Goal: Task Accomplishment & Management: Use online tool/utility

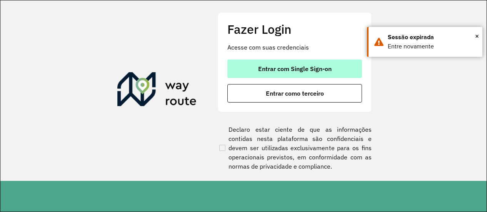
click at [291, 69] on span "Entrar com Single Sign-on" at bounding box center [294, 69] width 73 height 6
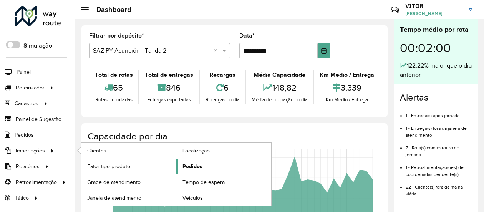
click at [190, 167] on span "Pedidos" at bounding box center [193, 167] width 20 height 8
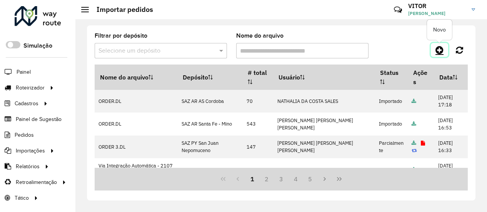
click at [435, 49] on icon at bounding box center [439, 49] width 8 height 9
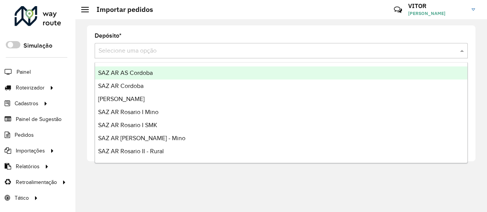
click at [155, 48] on input "text" at bounding box center [273, 51] width 350 height 9
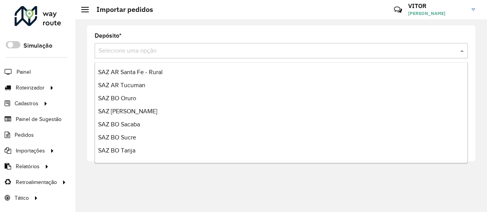
scroll to position [67, 0]
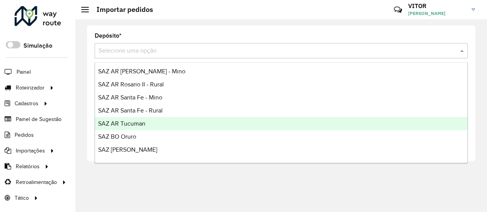
click at [153, 120] on div "SAZ AR Tucuman" at bounding box center [281, 123] width 372 height 13
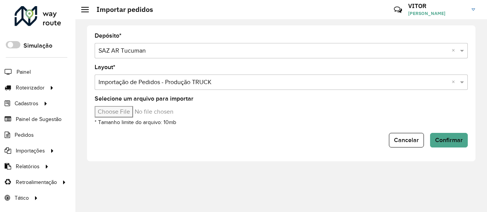
click at [120, 110] on input "Selecione um arquivo para importar" at bounding box center [160, 112] width 131 height 12
type input "**********"
click at [462, 142] on span "Confirmar" at bounding box center [449, 140] width 28 height 7
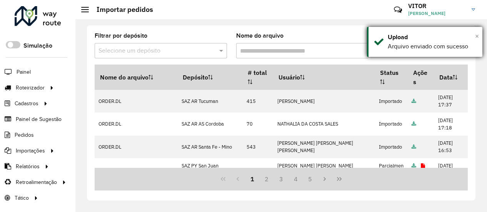
click at [477, 36] on span "×" at bounding box center [477, 36] width 4 height 8
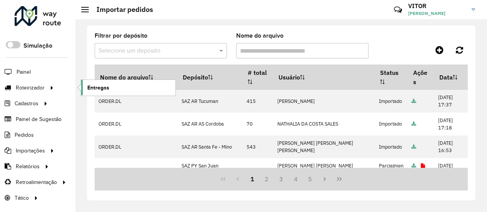
click at [85, 86] on link "Entregas" at bounding box center [128, 87] width 94 height 15
click at [94, 90] on span "Entregas" at bounding box center [98, 88] width 22 height 8
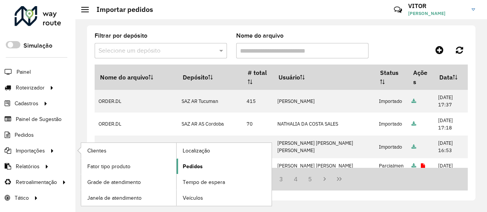
click at [193, 165] on span "Pedidos" at bounding box center [193, 167] width 20 height 8
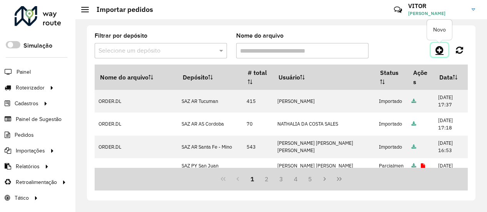
click at [437, 50] on icon at bounding box center [439, 49] width 8 height 9
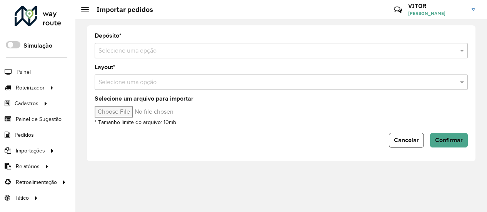
click at [153, 50] on input "text" at bounding box center [273, 51] width 350 height 9
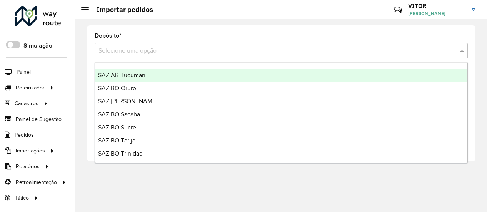
scroll to position [77, 0]
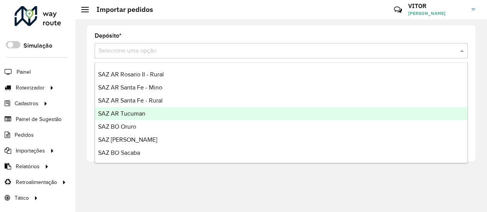
click at [153, 110] on div "SAZ AR Tucuman" at bounding box center [281, 113] width 372 height 13
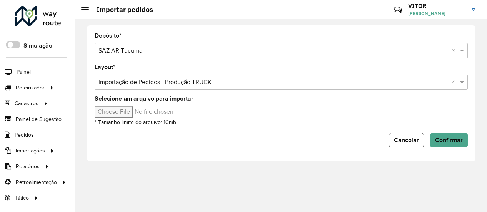
click at [123, 111] on input "Selecione um arquivo para importar" at bounding box center [160, 112] width 131 height 12
type input "**********"
click at [440, 137] on span "Confirmar" at bounding box center [449, 140] width 28 height 7
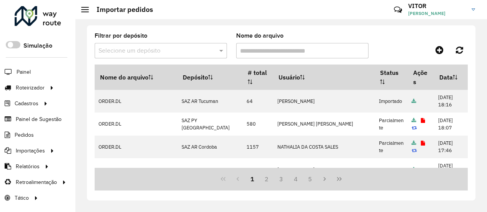
click at [380, 44] on div at bounding box center [420, 50] width 93 height 14
click at [97, 87] on span "Entregas" at bounding box center [98, 88] width 22 height 8
click at [438, 48] on icon at bounding box center [439, 49] width 8 height 9
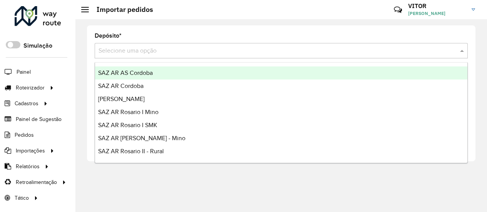
click at [170, 54] on input "text" at bounding box center [273, 51] width 350 height 9
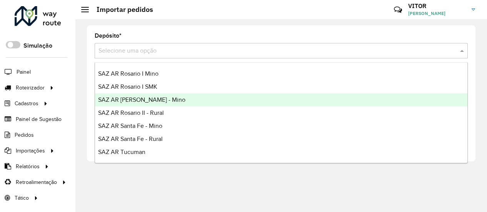
scroll to position [77, 0]
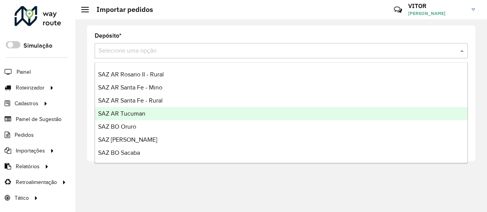
click at [163, 114] on div "SAZ AR Tucuman" at bounding box center [281, 113] width 372 height 13
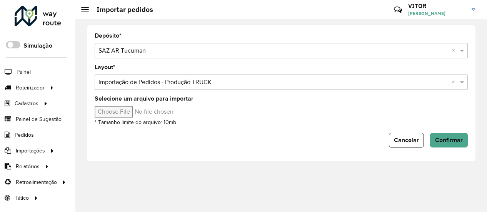
click at [121, 111] on input "Selecione um arquivo para importar" at bounding box center [160, 112] width 131 height 12
type input "**********"
click at [447, 137] on span "Confirmar" at bounding box center [449, 140] width 28 height 7
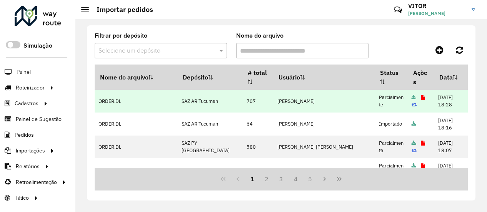
click at [421, 96] on icon at bounding box center [423, 97] width 4 height 5
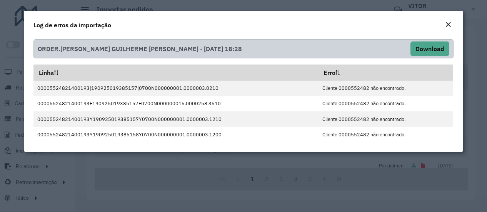
click at [447, 27] on em "Close" at bounding box center [448, 25] width 6 height 6
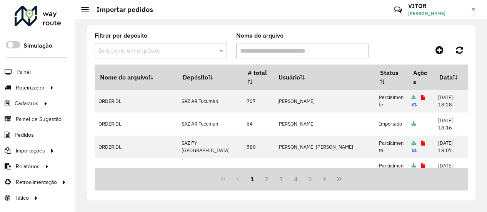
click at [388, 48] on div at bounding box center [420, 50] width 93 height 14
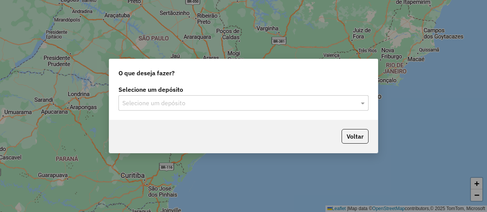
click at [195, 104] on input "text" at bounding box center [235, 103] width 227 height 9
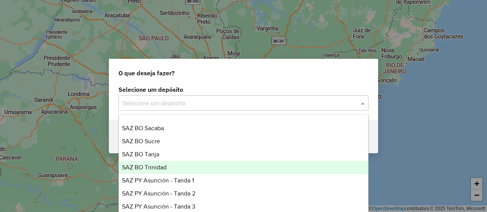
scroll to position [115, 0]
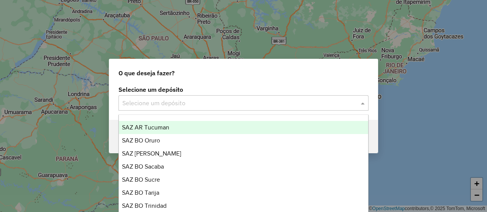
click at [165, 128] on span "SAZ AR Tucuman" at bounding box center [145, 127] width 47 height 7
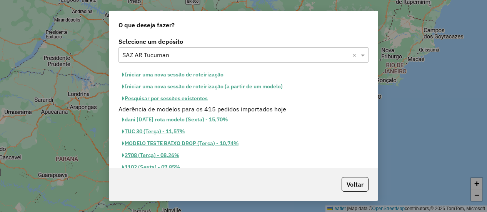
click at [154, 96] on button "Pesquisar por sessões existentes" at bounding box center [164, 99] width 93 height 12
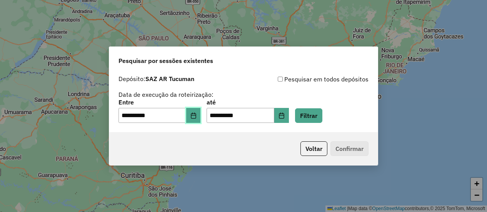
click at [196, 115] on icon "Choose Date" at bounding box center [193, 116] width 6 height 6
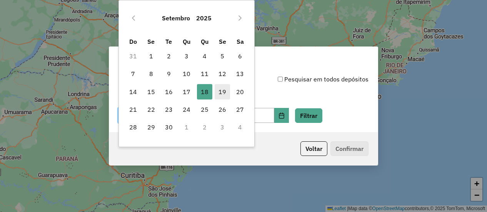
click at [222, 88] on span "19" at bounding box center [222, 91] width 15 height 15
type input "**********"
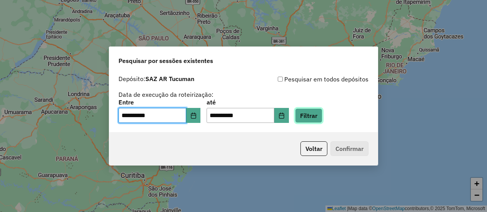
click at [318, 112] on button "Filtrar" at bounding box center [308, 115] width 27 height 15
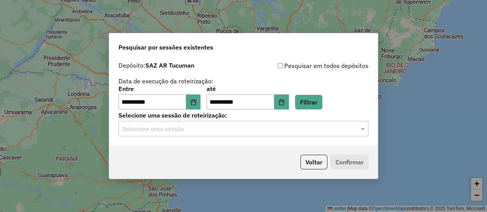
click at [168, 128] on input "text" at bounding box center [235, 129] width 227 height 9
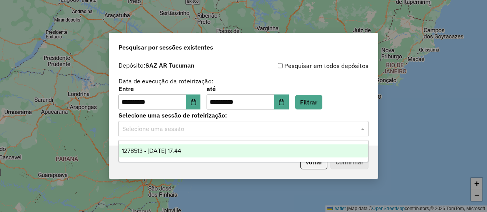
click at [181, 153] on span "1278513 - 19/09/2025 17:44" at bounding box center [151, 151] width 59 height 7
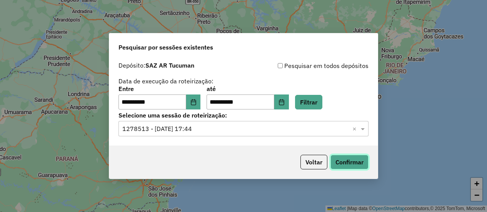
click at [354, 162] on button "Confirmar" at bounding box center [349, 162] width 38 height 15
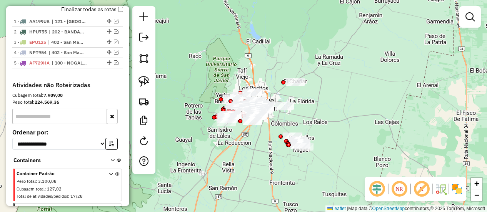
scroll to position [192, 0]
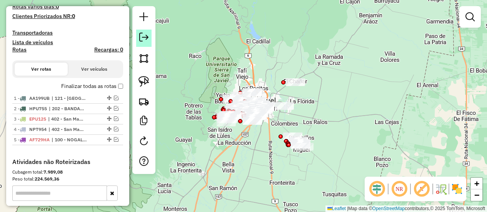
click at [148, 42] on link at bounding box center [143, 38] width 15 height 17
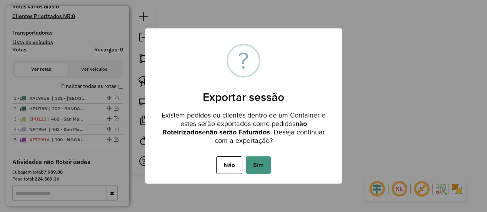
click at [262, 168] on button "Sim" at bounding box center [258, 165] width 25 height 18
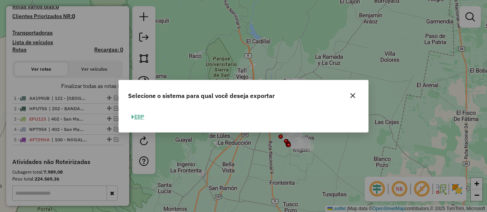
click at [141, 116] on button "ERP" at bounding box center [138, 117] width 20 height 12
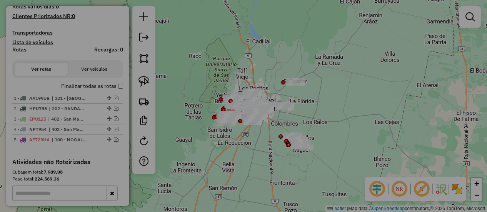
select select "**"
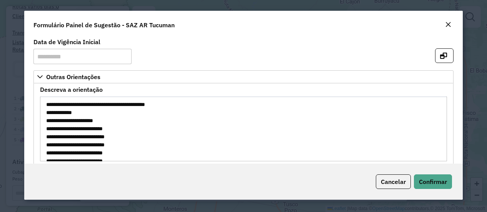
click at [447, 24] on em "Close" at bounding box center [448, 25] width 6 height 6
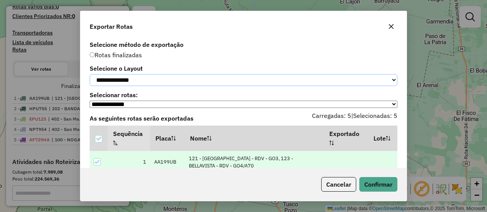
drag, startPoint x: 148, startPoint y: 88, endPoint x: 143, endPoint y: 86, distance: 4.8
click at [148, 86] on select "**********" at bounding box center [244, 80] width 308 height 12
select select "*********"
click at [90, 74] on select "**********" at bounding box center [244, 80] width 308 height 12
click at [375, 183] on button "Confirmar" at bounding box center [378, 184] width 38 height 15
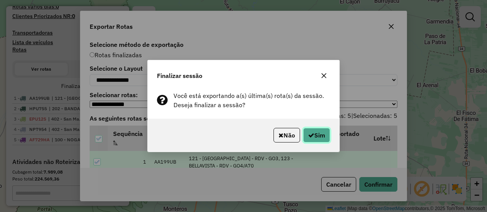
click at [320, 137] on button "Sim" at bounding box center [316, 135] width 27 height 15
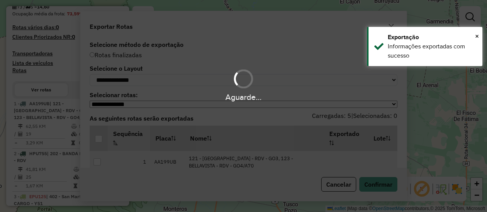
scroll to position [213, 0]
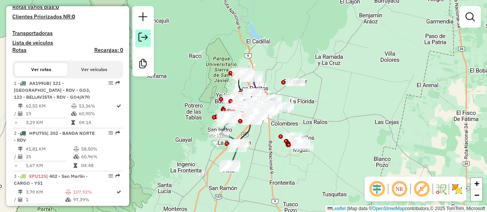
click at [138, 36] on em at bounding box center [142, 37] width 9 height 9
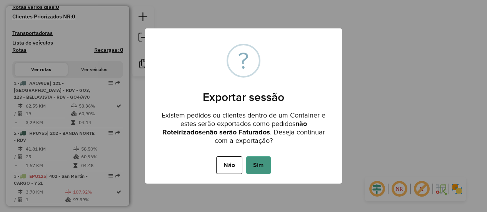
click at [256, 163] on button "Sim" at bounding box center [258, 165] width 25 height 18
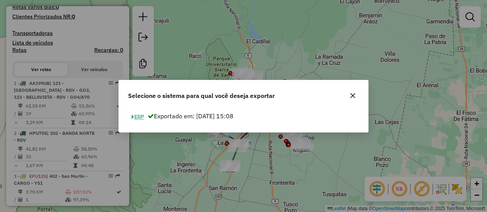
click at [139, 117] on button "ERP" at bounding box center [138, 117] width 20 height 12
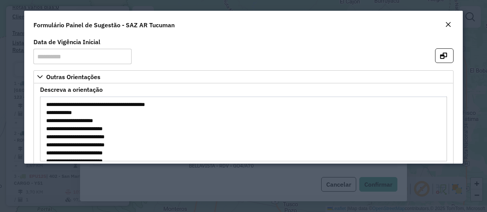
click at [444, 27] on button "Close" at bounding box center [447, 25] width 11 height 10
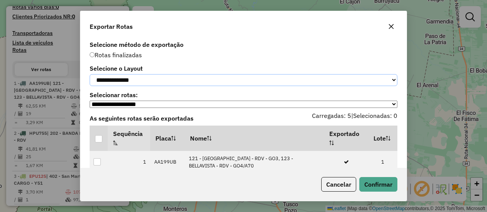
click at [135, 81] on select "**********" at bounding box center [244, 80] width 308 height 12
select select "*********"
click at [90, 74] on select "**********" at bounding box center [244, 80] width 308 height 12
click at [98, 143] on div at bounding box center [98, 138] width 7 height 7
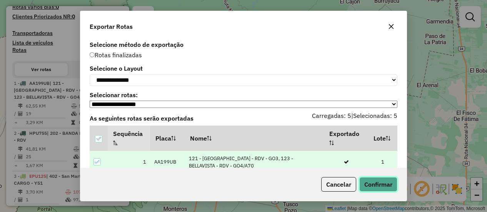
click at [377, 187] on button "Confirmar" at bounding box center [378, 184] width 38 height 15
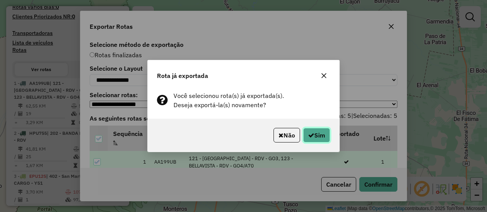
click at [311, 137] on icon "button" at bounding box center [311, 135] width 6 height 6
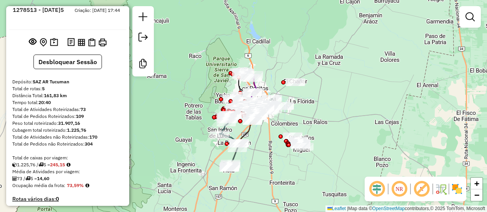
scroll to position [0, 0]
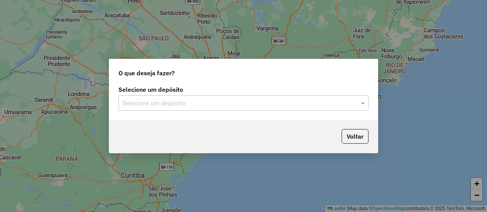
click at [145, 98] on div "Selecione um depósito" at bounding box center [243, 102] width 250 height 15
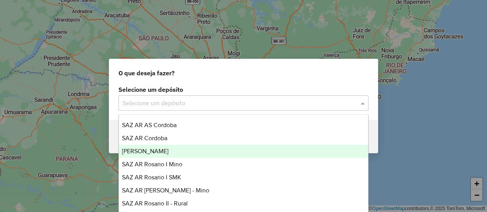
scroll to position [77, 0]
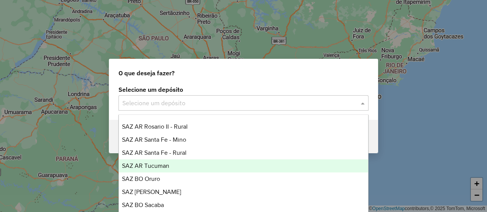
click at [177, 166] on div "SAZ AR Tucuman" at bounding box center [243, 166] width 249 height 13
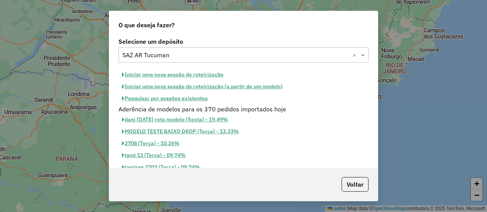
click at [163, 100] on button "Pesquisar por sessões existentes" at bounding box center [164, 99] width 93 height 12
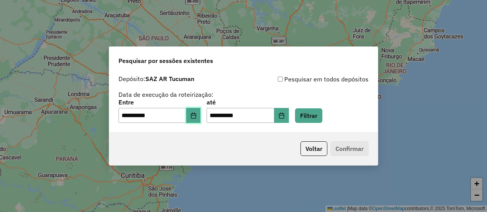
click at [195, 112] on button "Choose Date" at bounding box center [193, 115] width 15 height 15
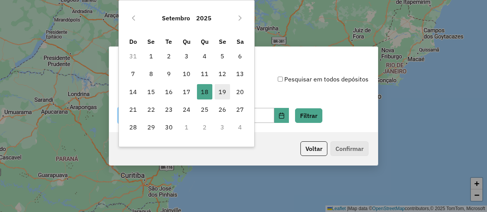
click at [219, 91] on span "19" at bounding box center [222, 91] width 15 height 15
type input "**********"
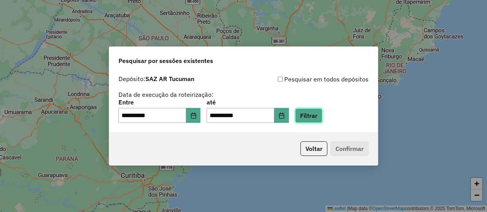
click at [315, 118] on button "Filtrar" at bounding box center [308, 115] width 27 height 15
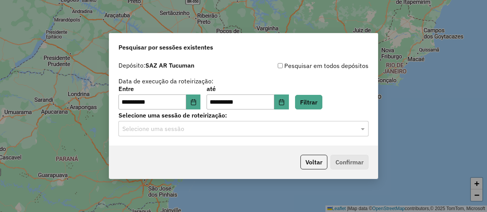
click at [175, 128] on input "text" at bounding box center [235, 129] width 227 height 9
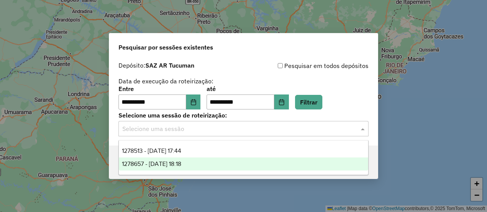
click at [181, 164] on span "1278657 - [DATE] 18:18" at bounding box center [151, 164] width 59 height 7
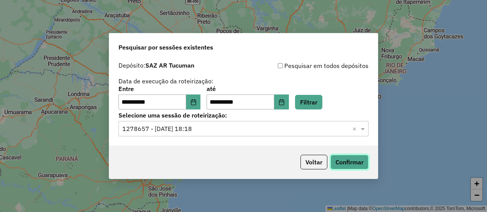
click at [350, 159] on button "Confirmar" at bounding box center [349, 162] width 38 height 15
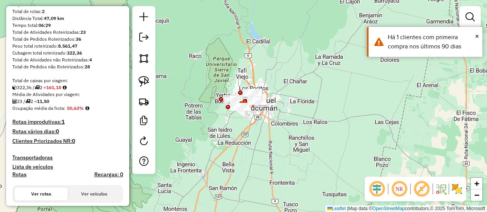
scroll to position [115, 0]
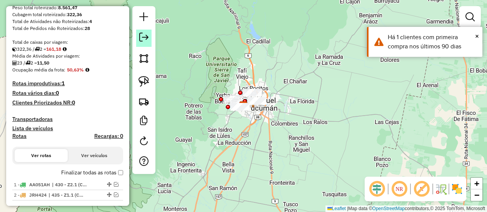
click at [146, 40] on em at bounding box center [143, 37] width 9 height 9
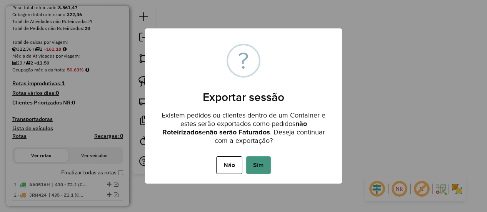
click at [267, 160] on button "Sim" at bounding box center [258, 165] width 25 height 18
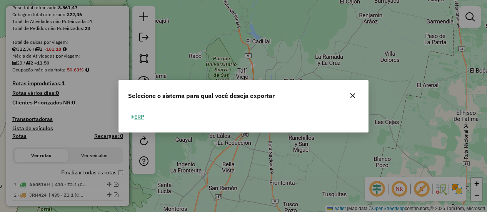
click at [141, 119] on button "ERP" at bounding box center [138, 117] width 20 height 12
select select "**"
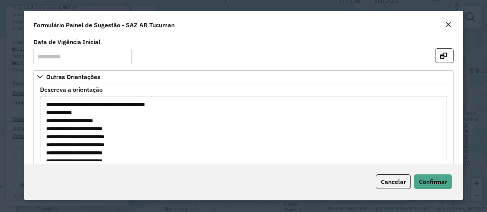
click at [453, 27] on button "Close" at bounding box center [447, 25] width 11 height 10
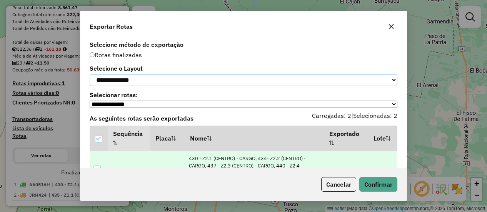
click at [156, 82] on select "**********" at bounding box center [244, 80] width 308 height 12
select select "*********"
click at [90, 74] on select "**********" at bounding box center [244, 80] width 308 height 12
click at [376, 182] on button "Confirmar" at bounding box center [378, 184] width 38 height 15
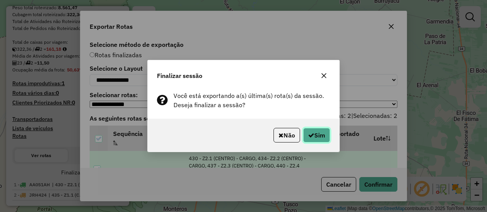
click at [319, 140] on button "Sim" at bounding box center [316, 135] width 27 height 15
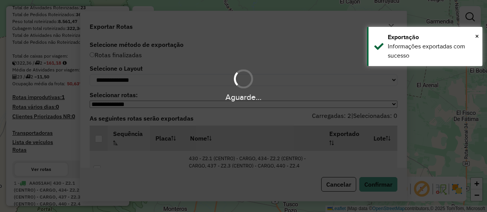
scroll to position [136, 0]
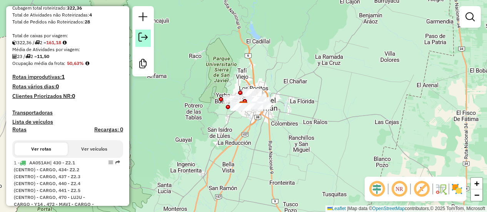
click at [138, 40] on link at bounding box center [142, 38] width 15 height 17
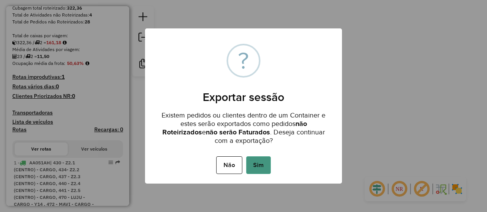
click at [267, 162] on button "Sim" at bounding box center [258, 165] width 25 height 18
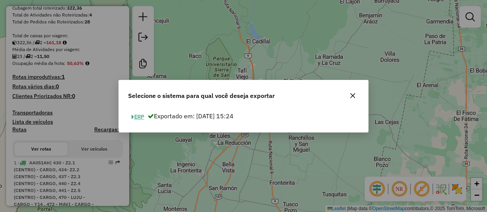
click at [137, 119] on button "ERP" at bounding box center [138, 117] width 20 height 12
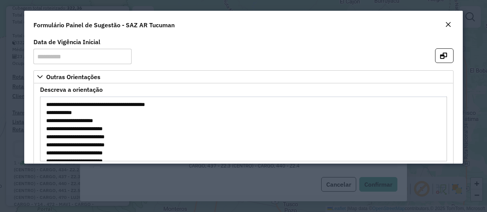
click at [447, 25] on em "Close" at bounding box center [448, 25] width 6 height 6
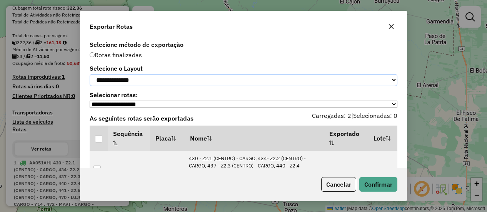
click at [125, 79] on select "**********" at bounding box center [244, 80] width 308 height 12
select select "*********"
click at [90, 74] on select "**********" at bounding box center [244, 80] width 308 height 12
click at [97, 141] on div at bounding box center [98, 138] width 7 height 7
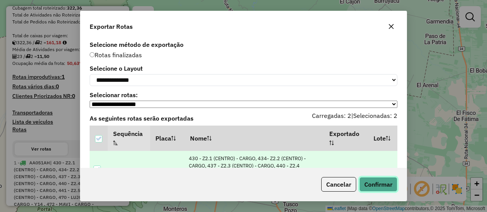
click at [387, 184] on button "Confirmar" at bounding box center [378, 184] width 38 height 15
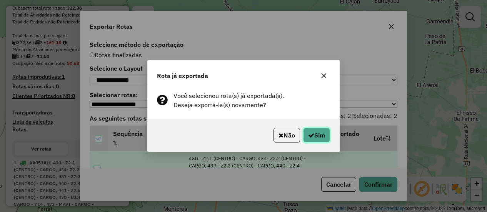
click at [319, 132] on button "Sim" at bounding box center [316, 135] width 27 height 15
